Goal: Transaction & Acquisition: Purchase product/service

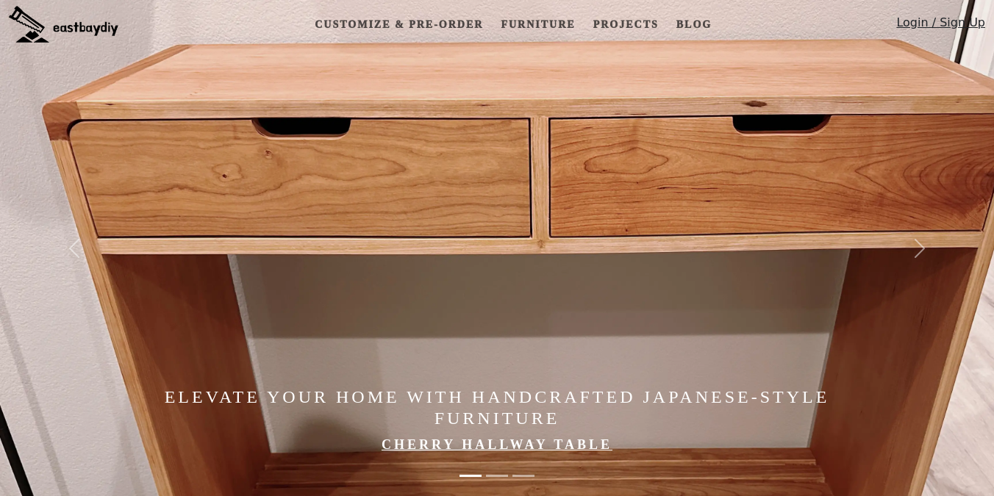
scroll to position [8, 0]
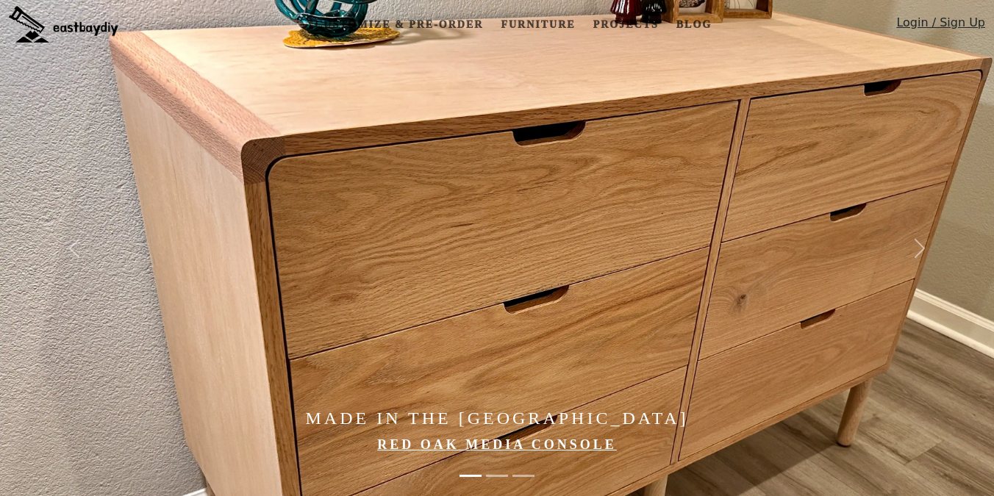
scroll to position [8, 0]
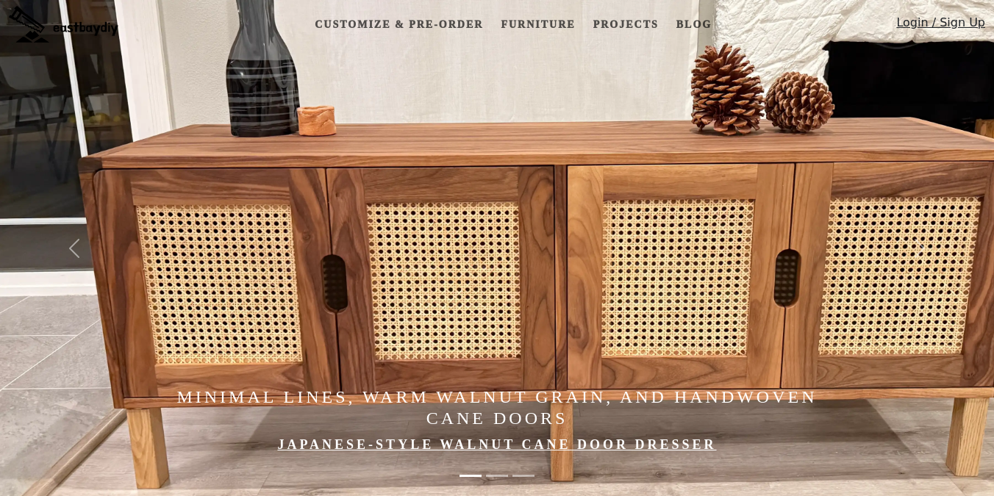
scroll to position [8, 0]
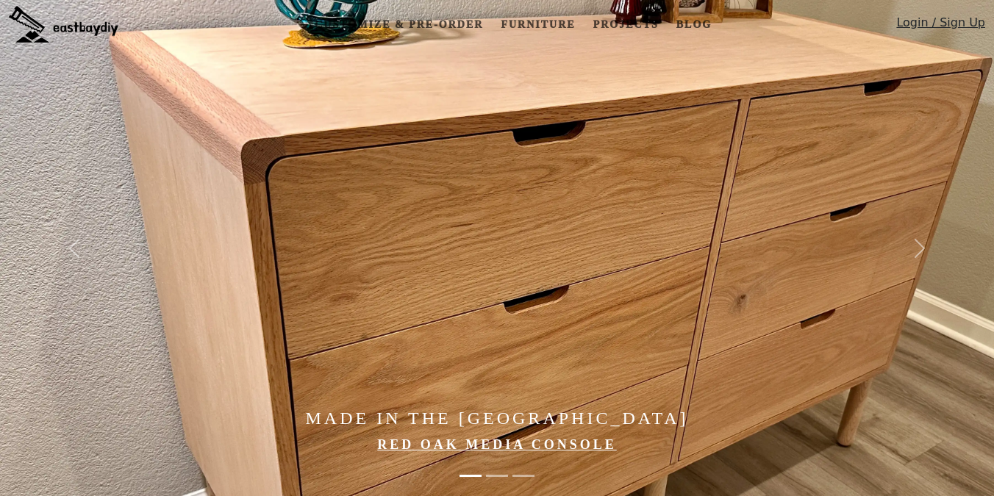
scroll to position [8, 0]
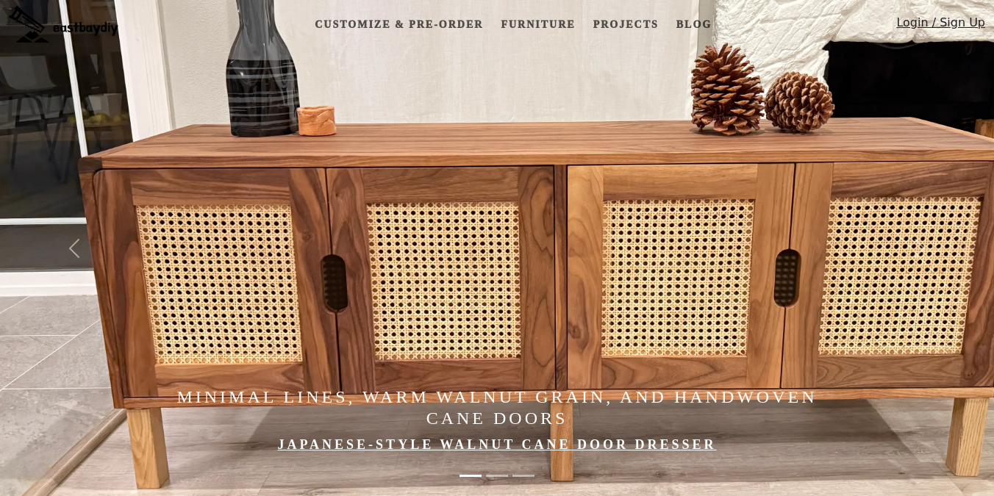
scroll to position [8, 0]
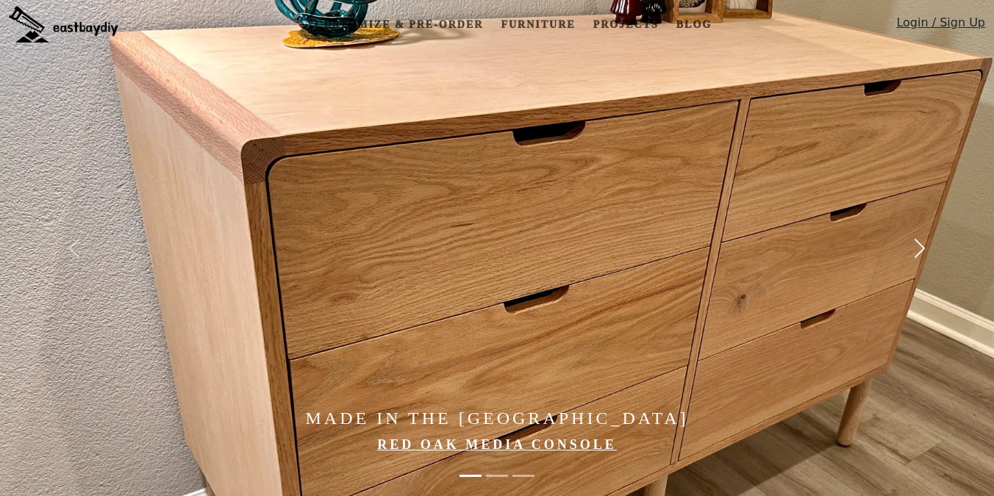
click at [905, 253] on button "Next" at bounding box center [919, 248] width 149 height 496
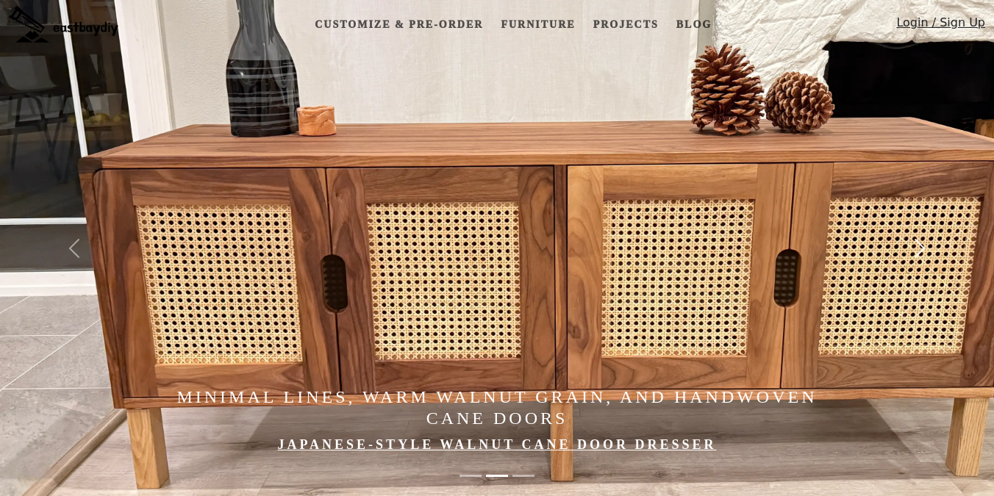
click at [927, 252] on span "button" at bounding box center [920, 249] width 24 height 24
click at [925, 259] on span "button" at bounding box center [920, 249] width 24 height 24
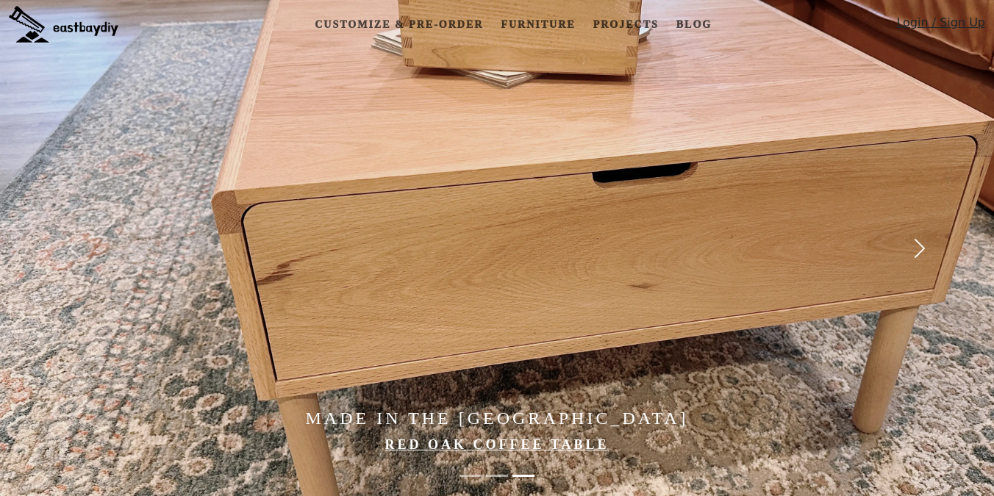
click at [921, 250] on span "button" at bounding box center [920, 249] width 24 height 24
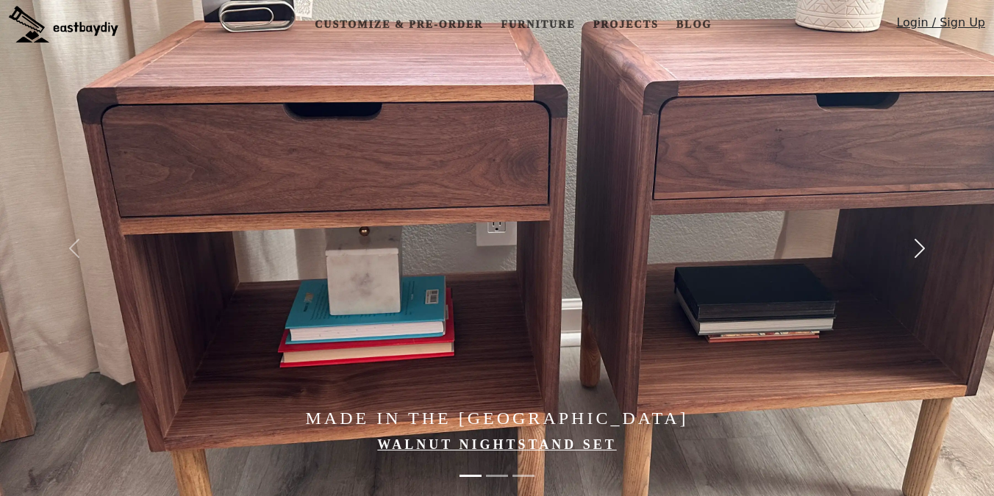
click at [917, 237] on span "button" at bounding box center [920, 249] width 24 height 24
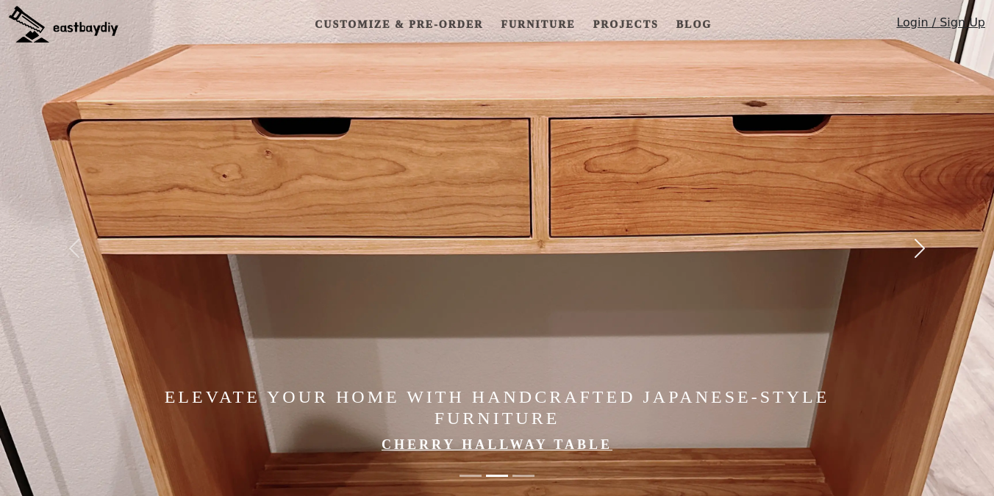
click at [917, 237] on span "button" at bounding box center [920, 249] width 24 height 24
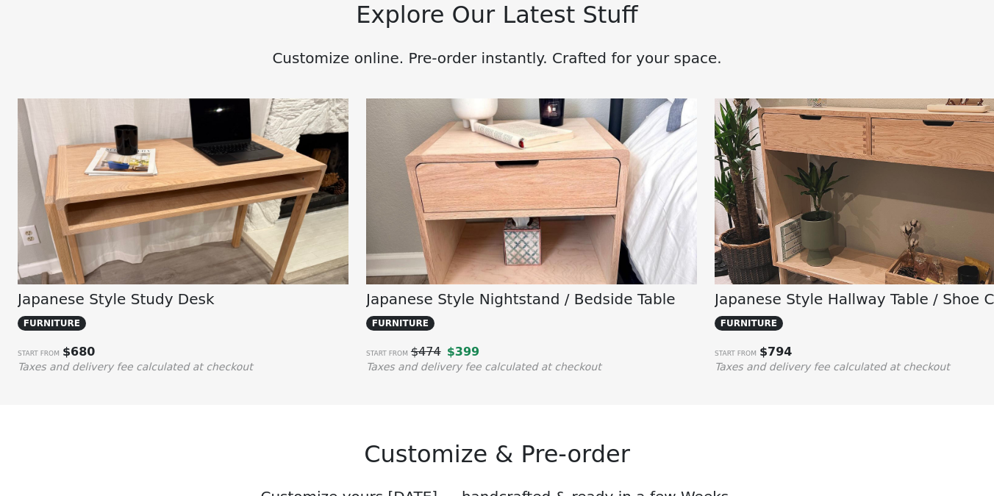
scroll to position [1078, 0]
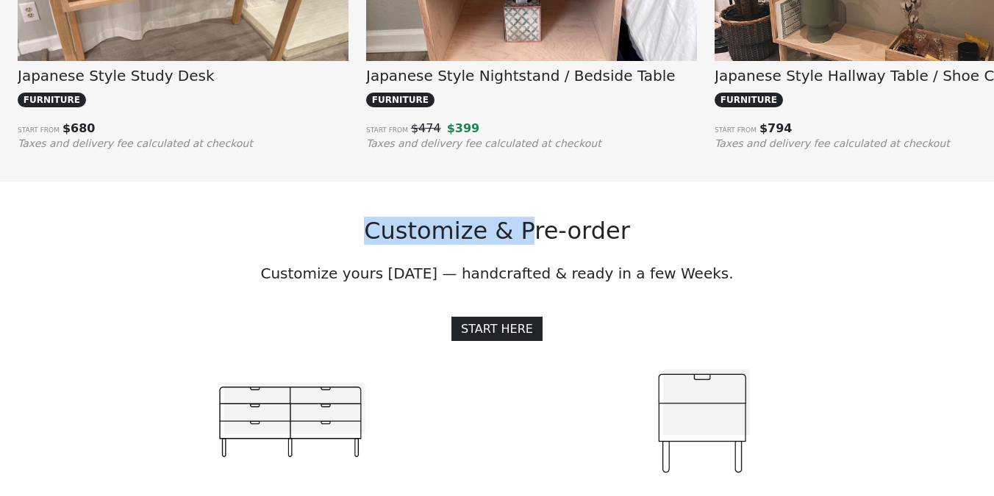
drag, startPoint x: 346, startPoint y: 224, endPoint x: 558, endPoint y: 226, distance: 211.8
click at [556, 225] on h2 "Customize & Pre-order" at bounding box center [497, 231] width 821 height 28
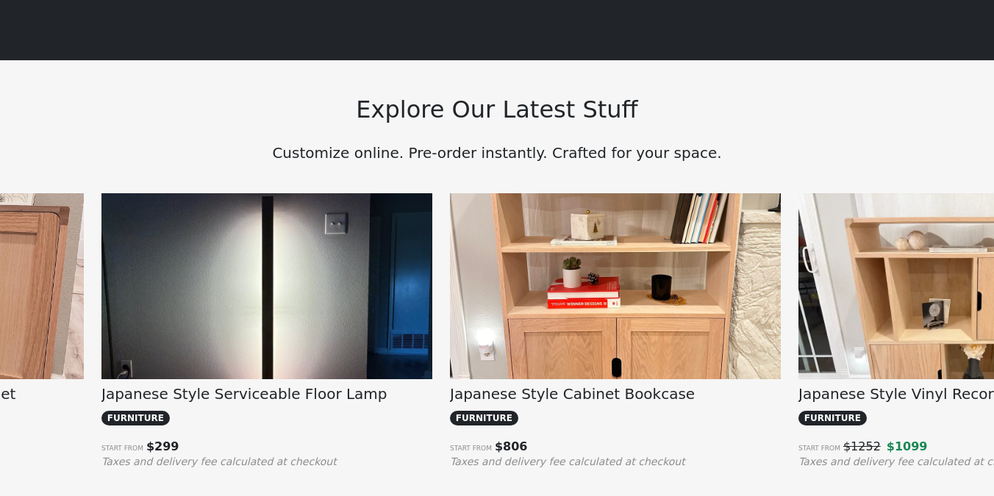
scroll to position [950, 0]
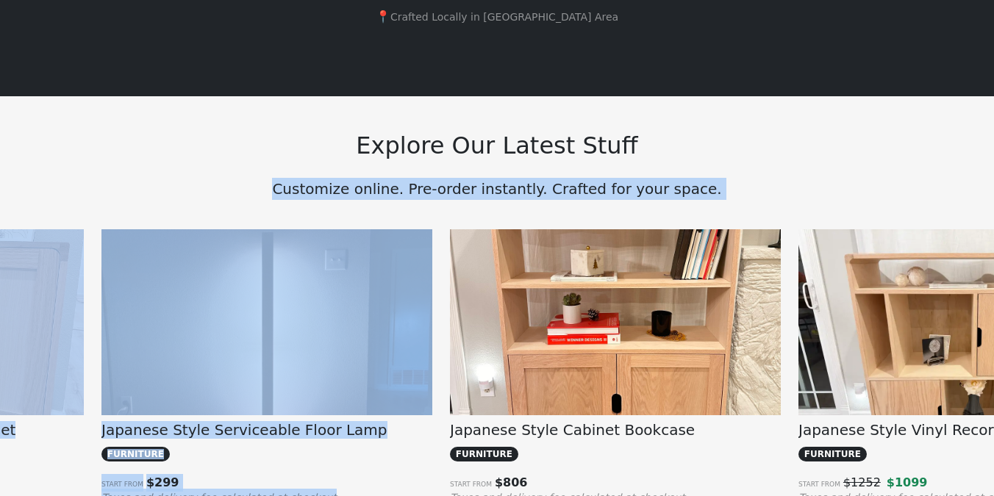
drag, startPoint x: 297, startPoint y: 185, endPoint x: 756, endPoint y: 209, distance: 459.6
click at [756, 209] on div "Explore Our Latest Stuff Customize online. Pre-order instantly. Crafted for you…" at bounding box center [497, 315] width 994 height 439
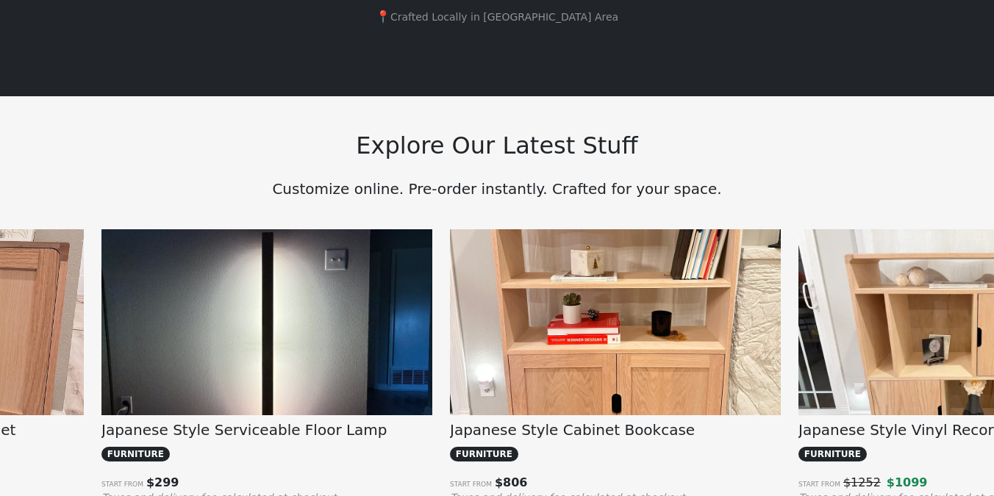
click at [765, 183] on p "Customize online. Pre-order instantly. Crafted for your space." at bounding box center [497, 189] width 821 height 22
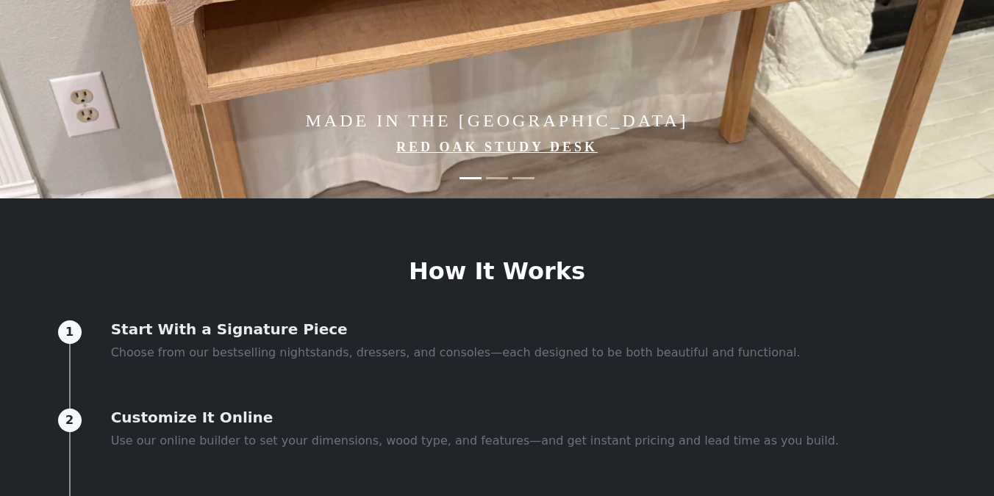
scroll to position [0, 0]
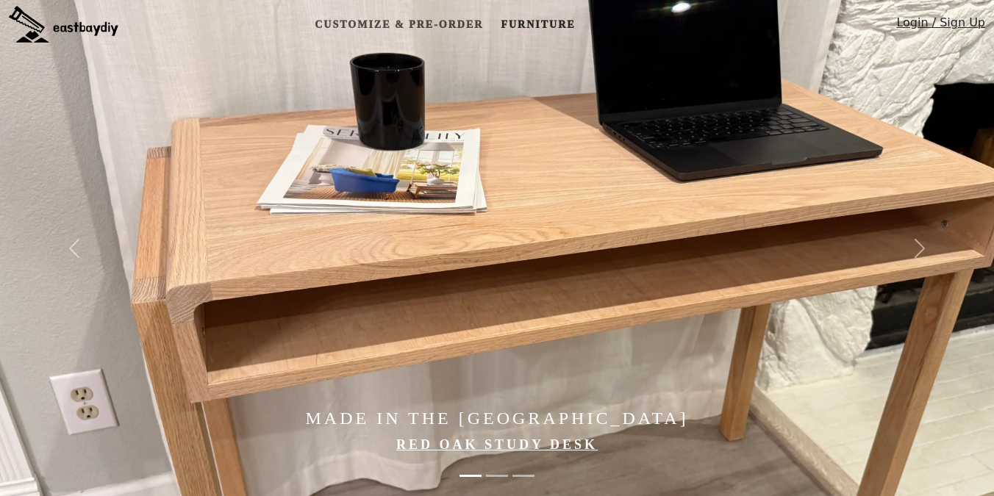
click at [536, 24] on link "Furniture" at bounding box center [538, 24] width 86 height 27
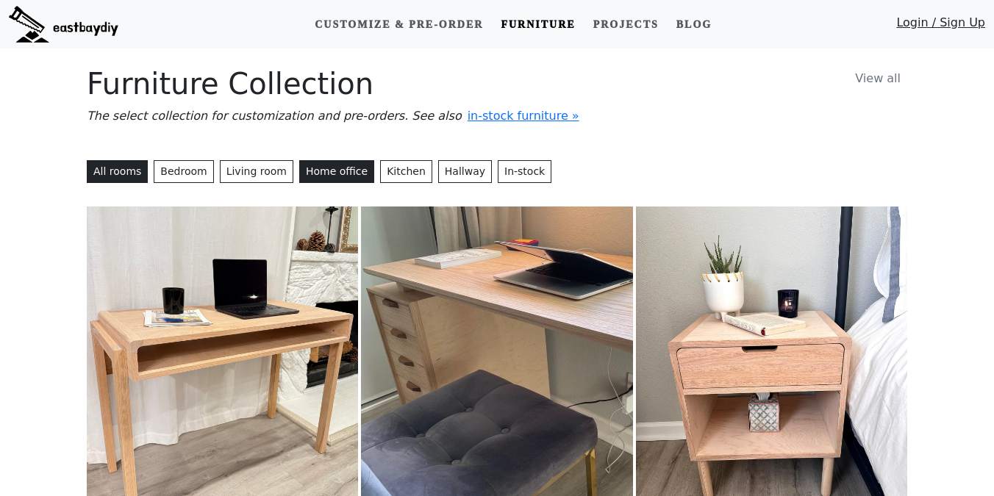
click at [326, 170] on button "Home office" at bounding box center [336, 171] width 75 height 23
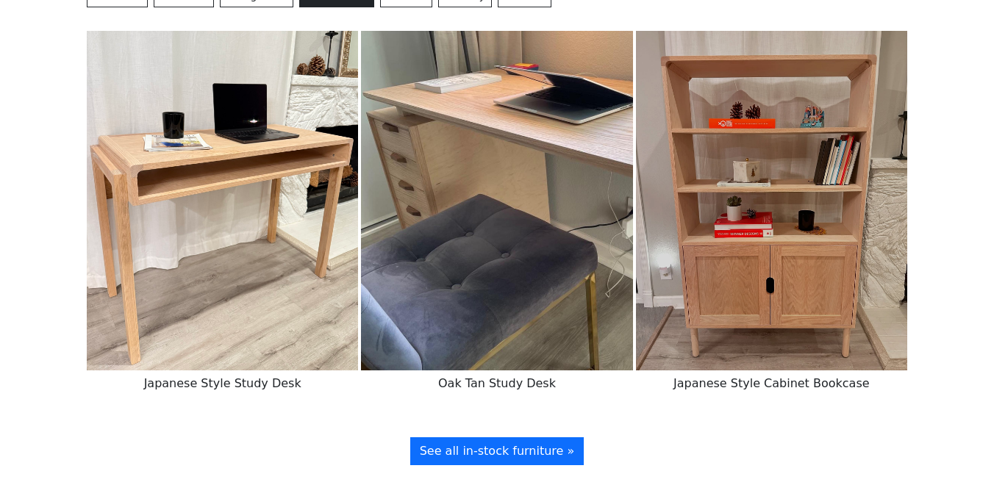
scroll to position [119, 0]
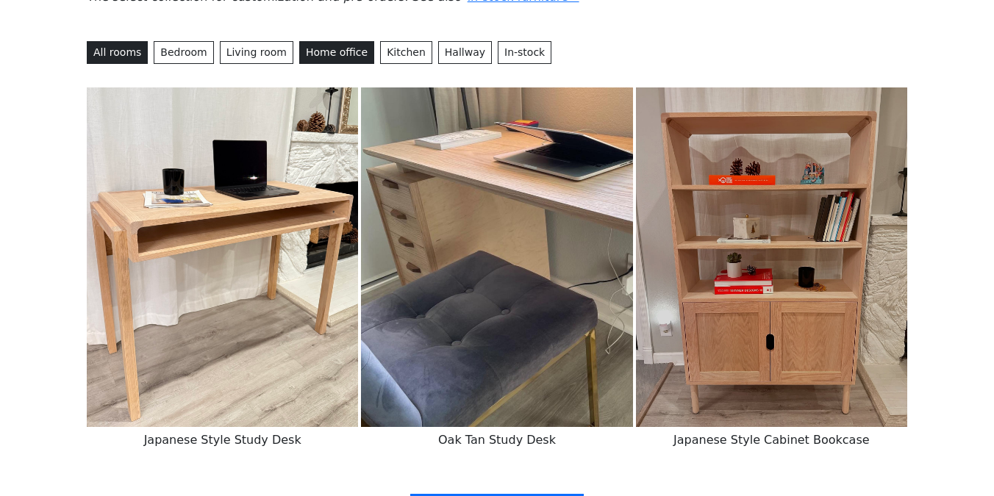
click at [113, 57] on button "All rooms" at bounding box center [117, 52] width 61 height 23
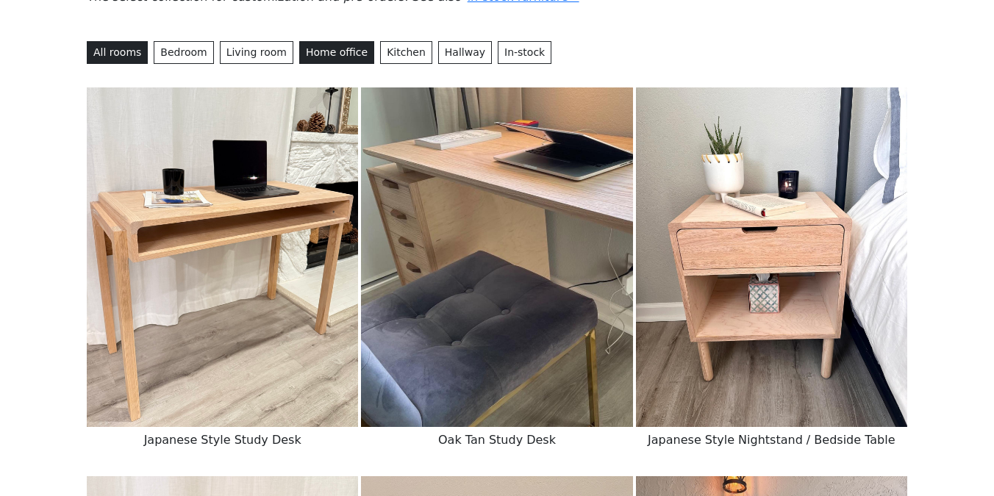
click at [310, 48] on button "Home office" at bounding box center [336, 52] width 75 height 23
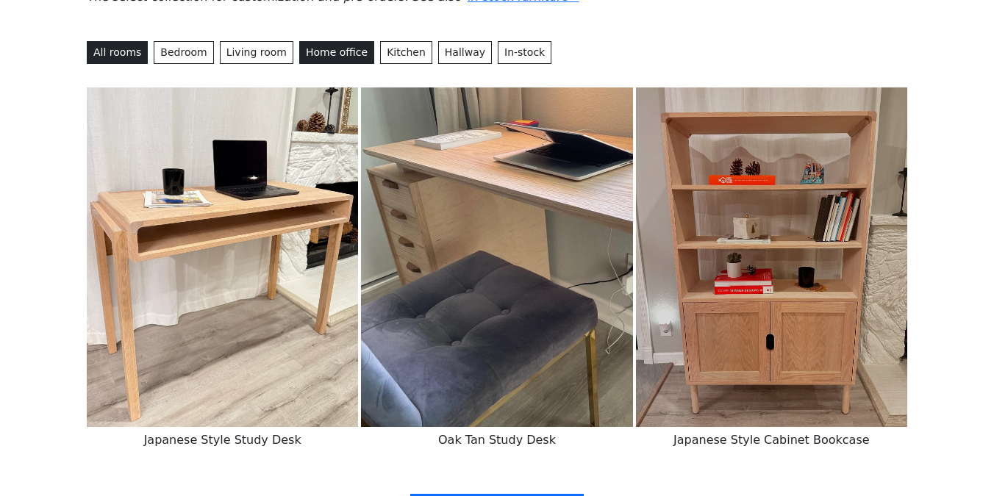
click at [136, 47] on button "All rooms" at bounding box center [117, 52] width 61 height 23
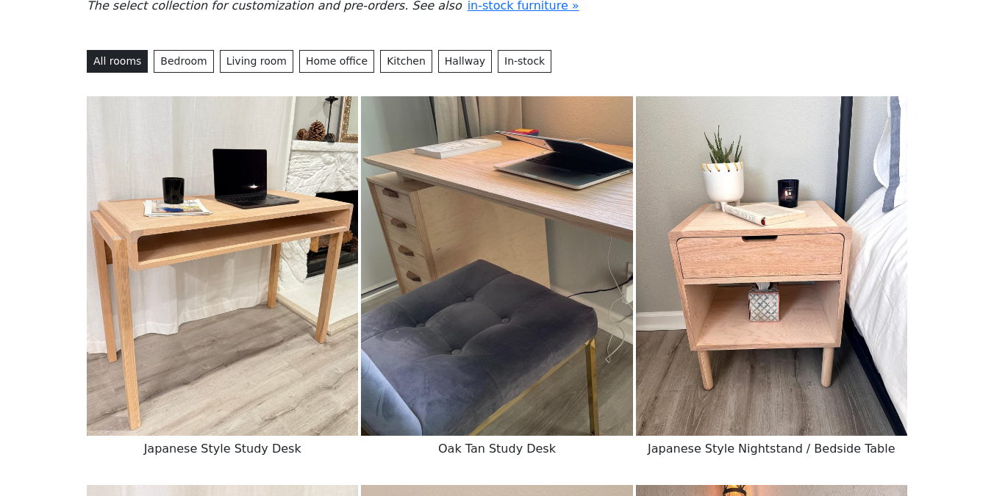
scroll to position [91, 0]
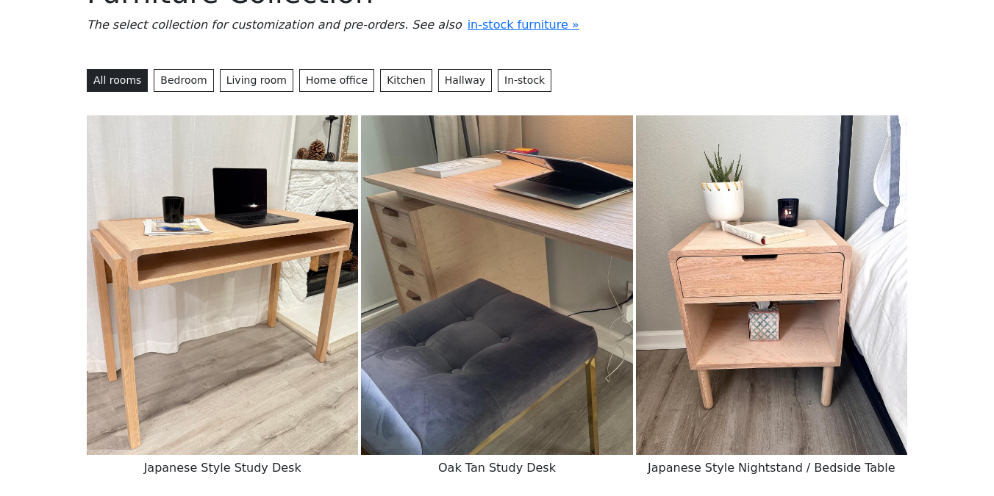
click at [485, 248] on img at bounding box center [496, 285] width 271 height 340
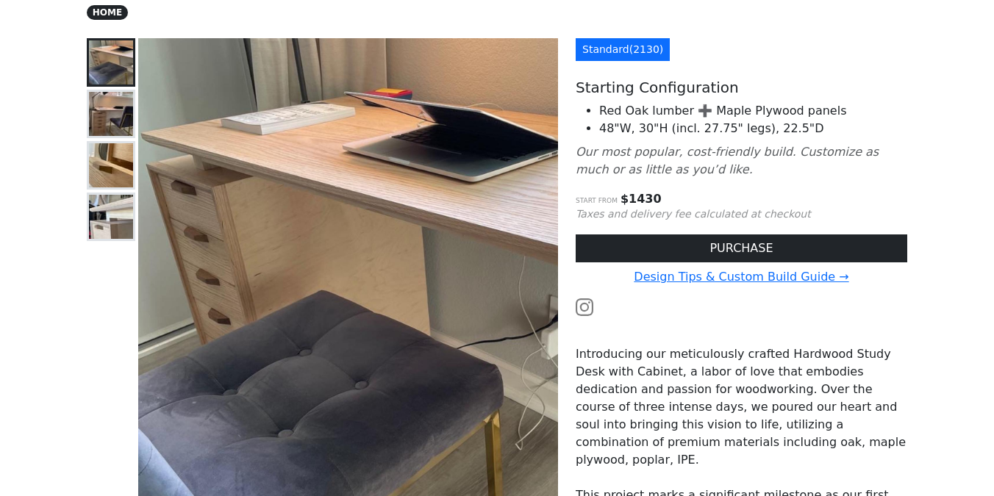
scroll to position [124, 0]
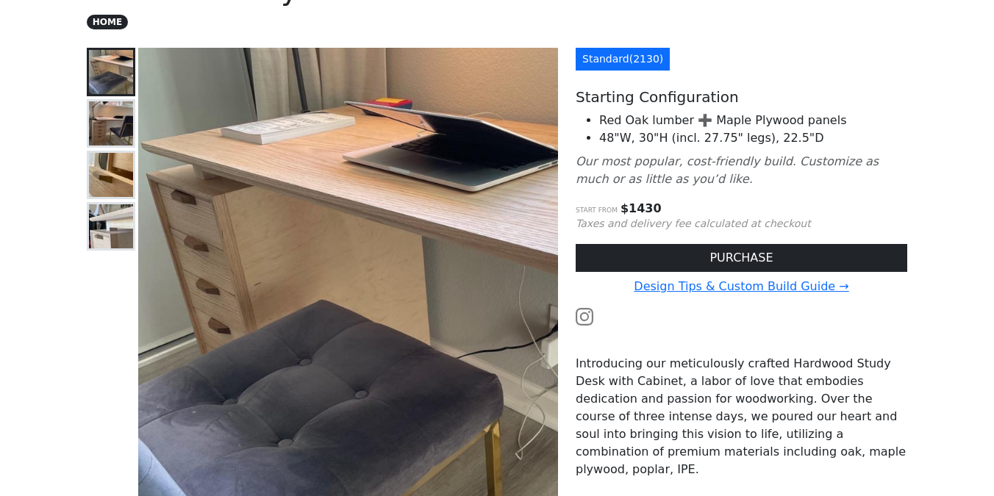
click at [103, 110] on img at bounding box center [111, 123] width 44 height 44
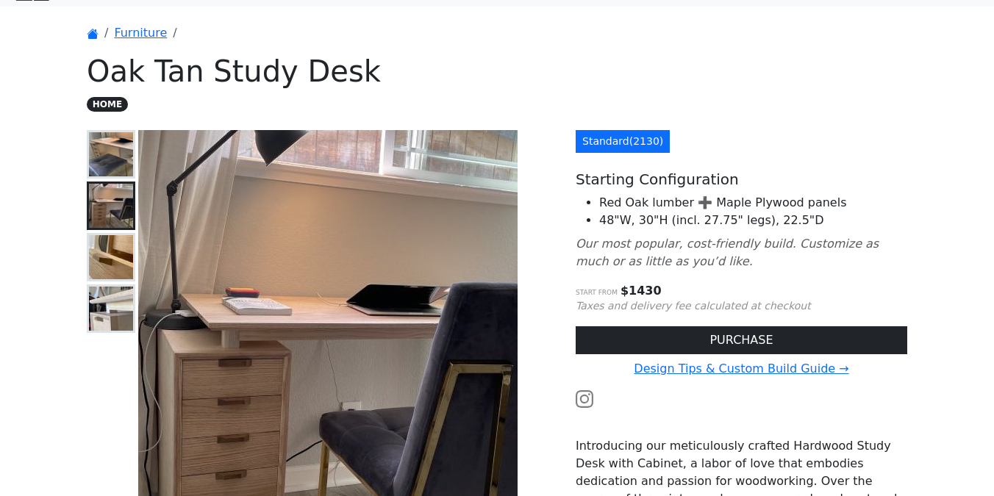
scroll to position [38, 0]
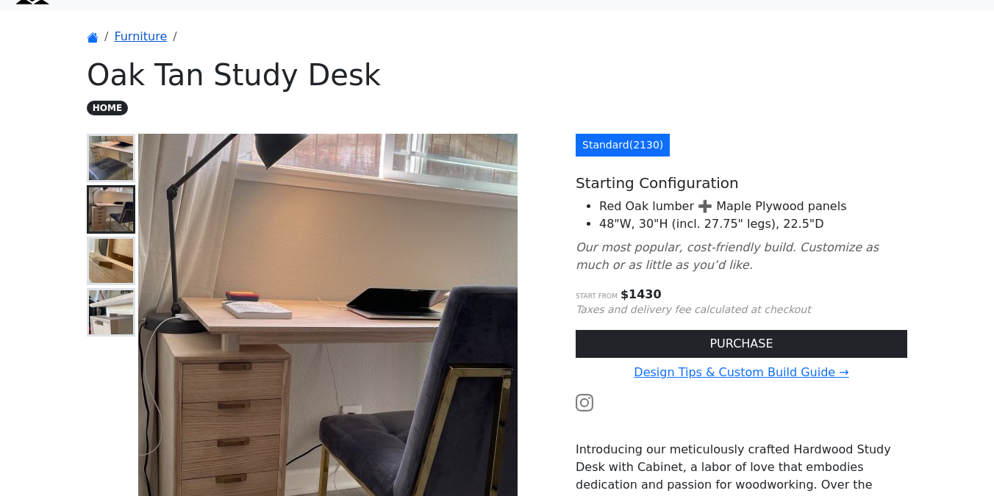
click at [134, 40] on link "Furniture" at bounding box center [140, 36] width 53 height 14
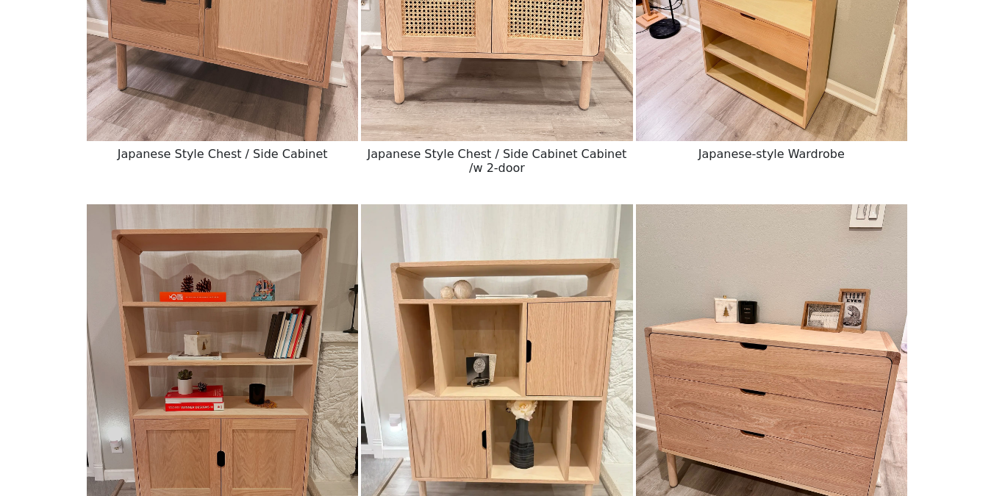
scroll to position [562, 0]
